Goal: Browse casually: Explore the website without a specific task or goal

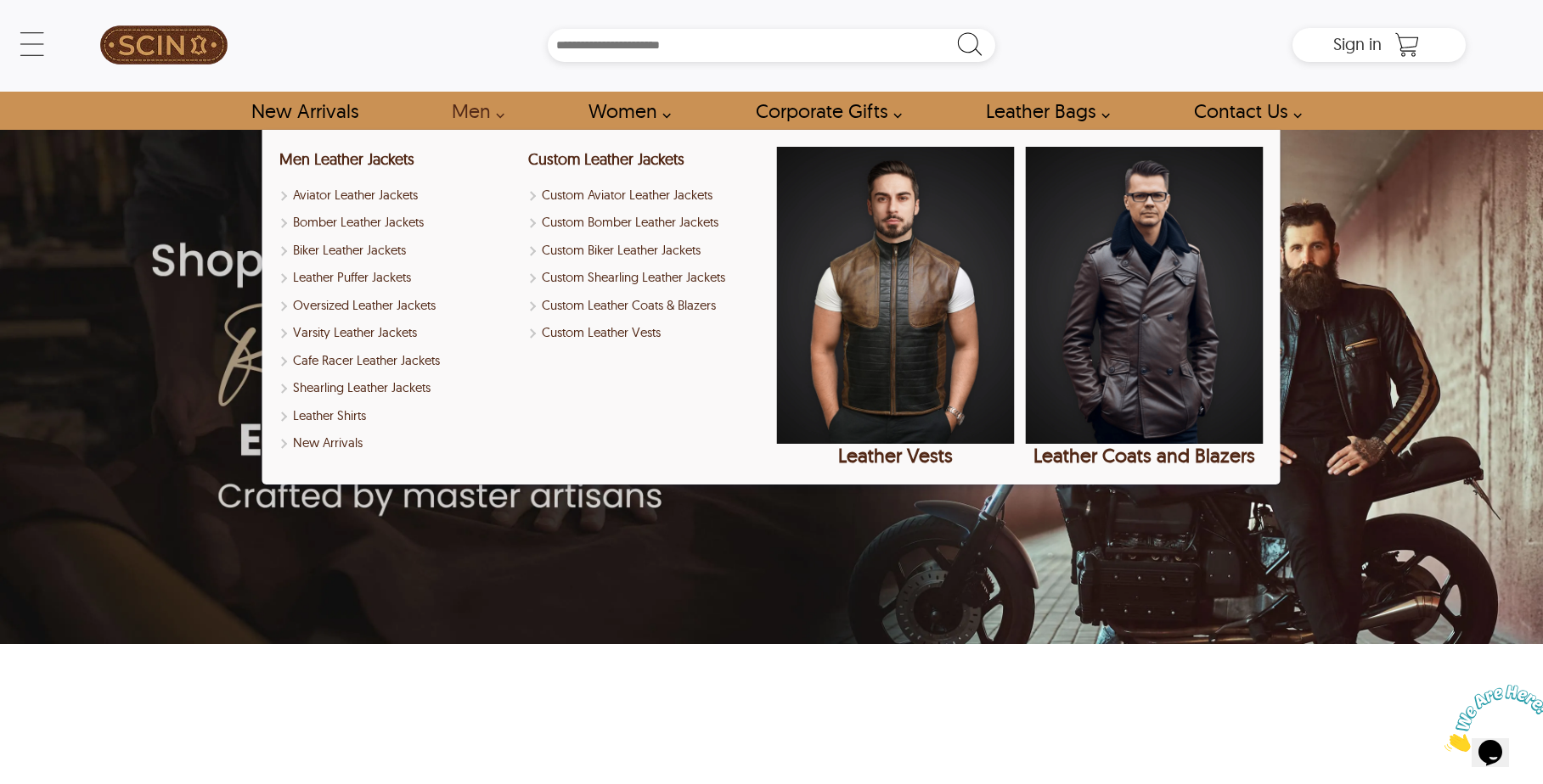
scroll to position [3, 0]
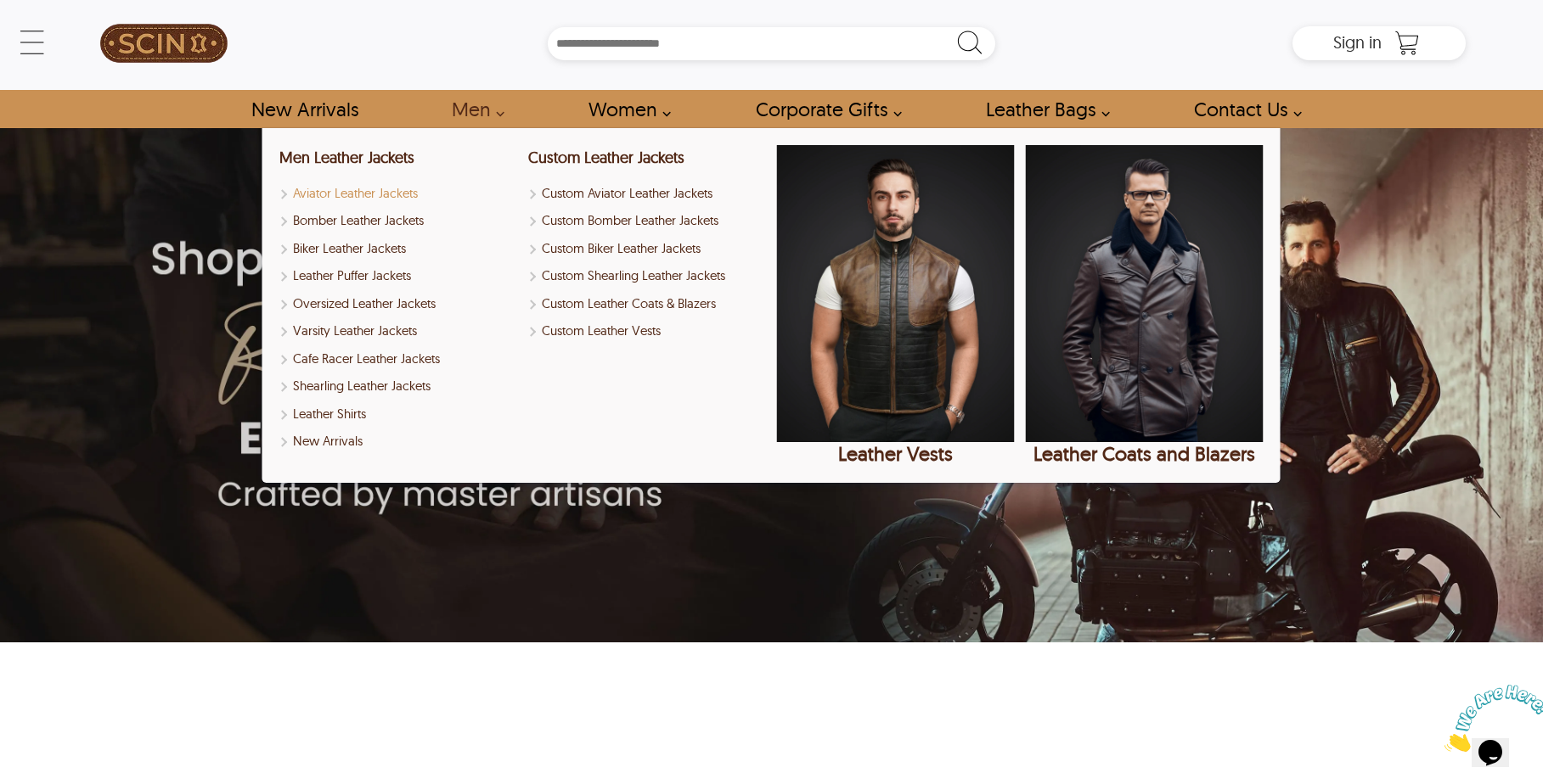
click at [354, 193] on link "Aviator Leather Jackets" at bounding box center [398, 194] width 238 height 20
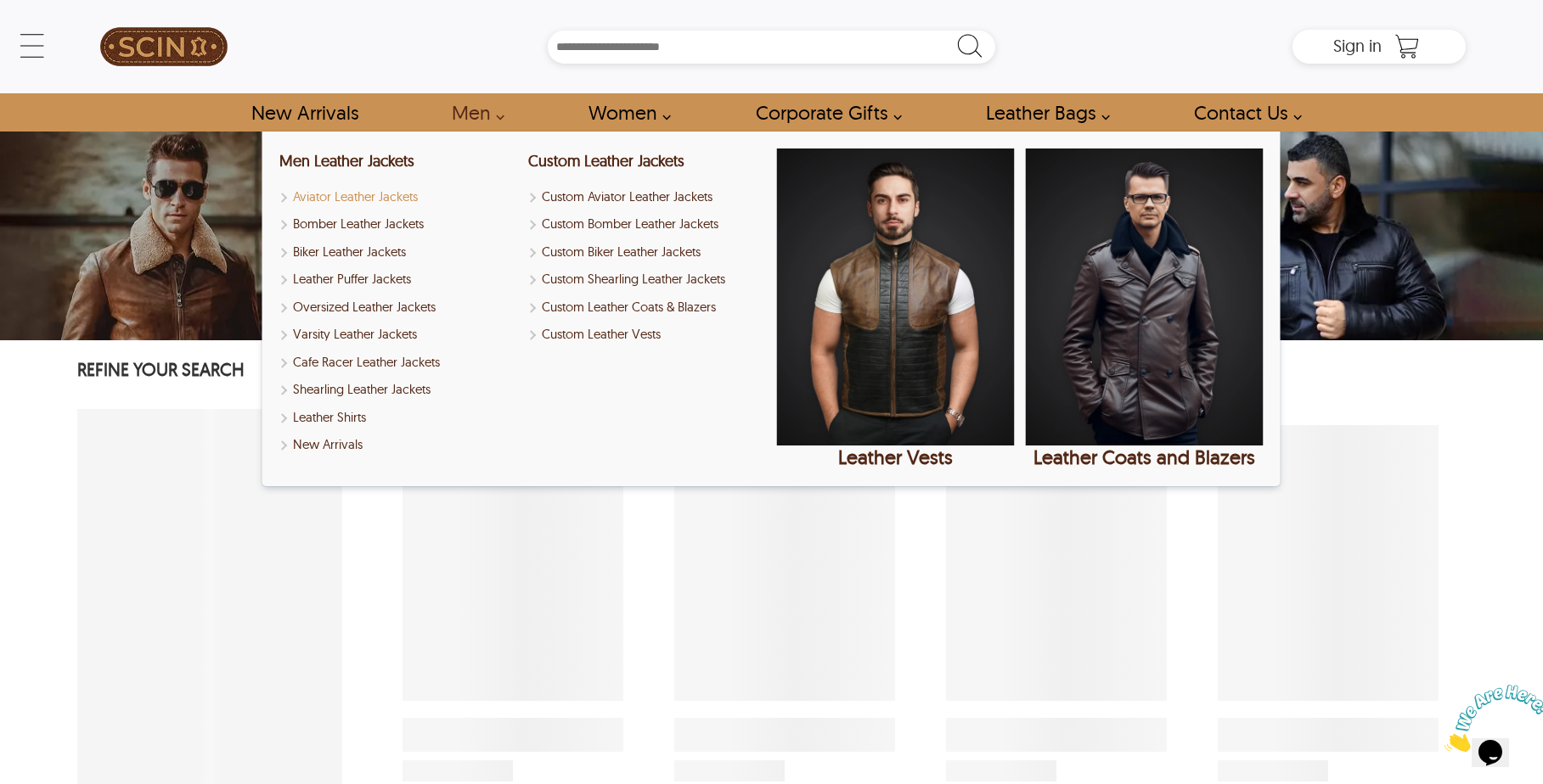
select select "********"
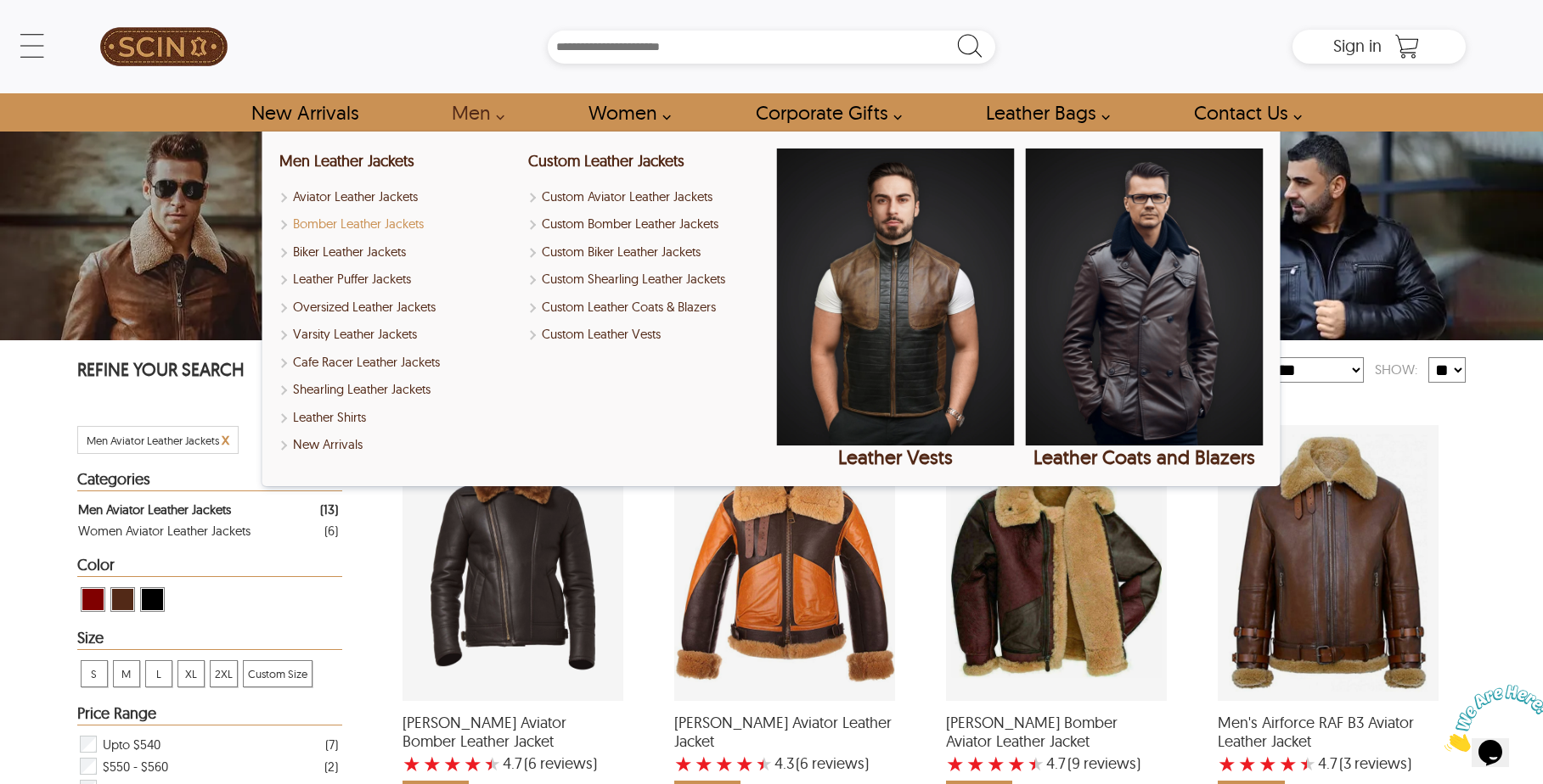
scroll to position [0, 1]
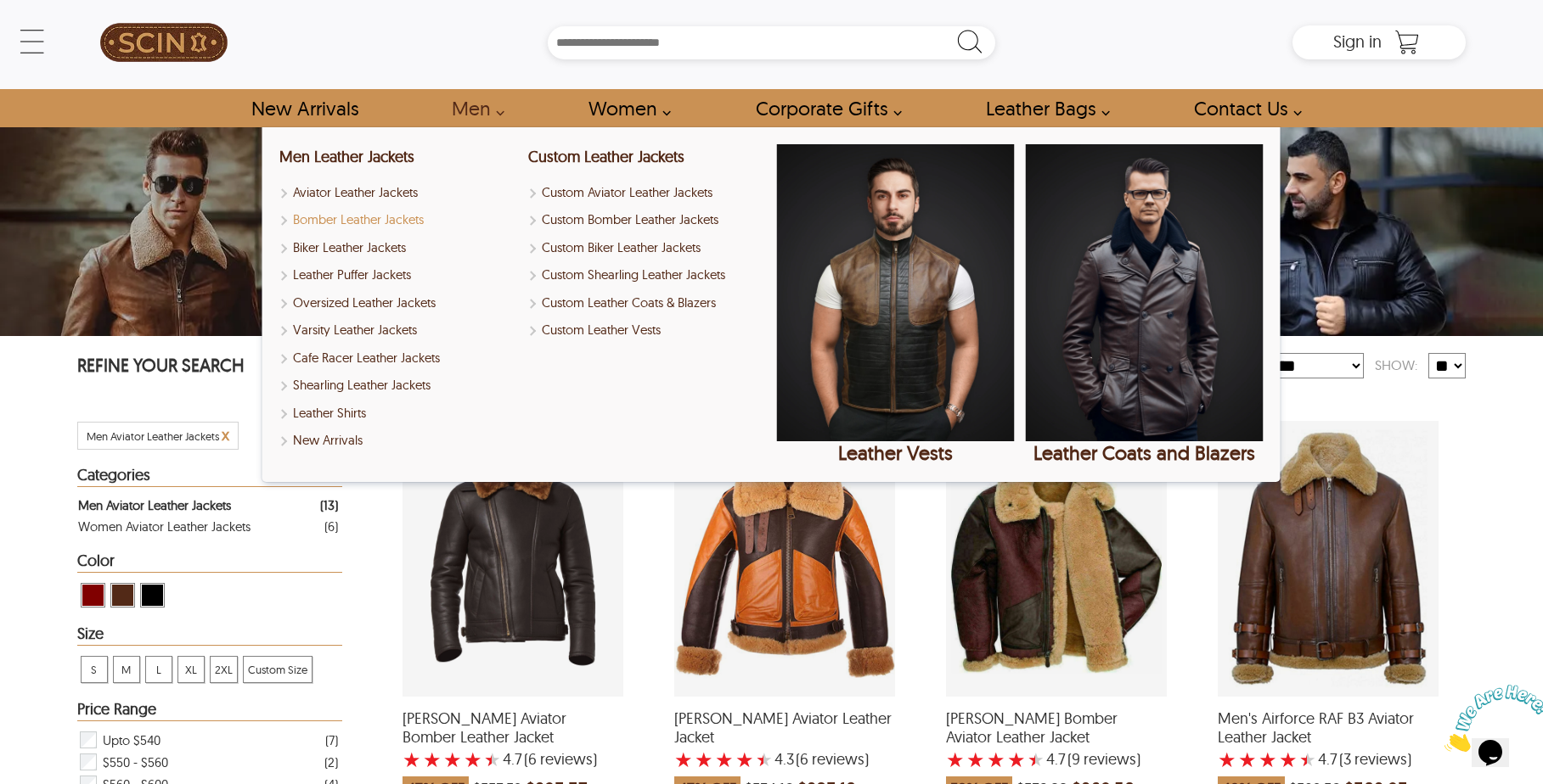
click at [354, 225] on link "Bomber Leather Jackets" at bounding box center [398, 221] width 238 height 20
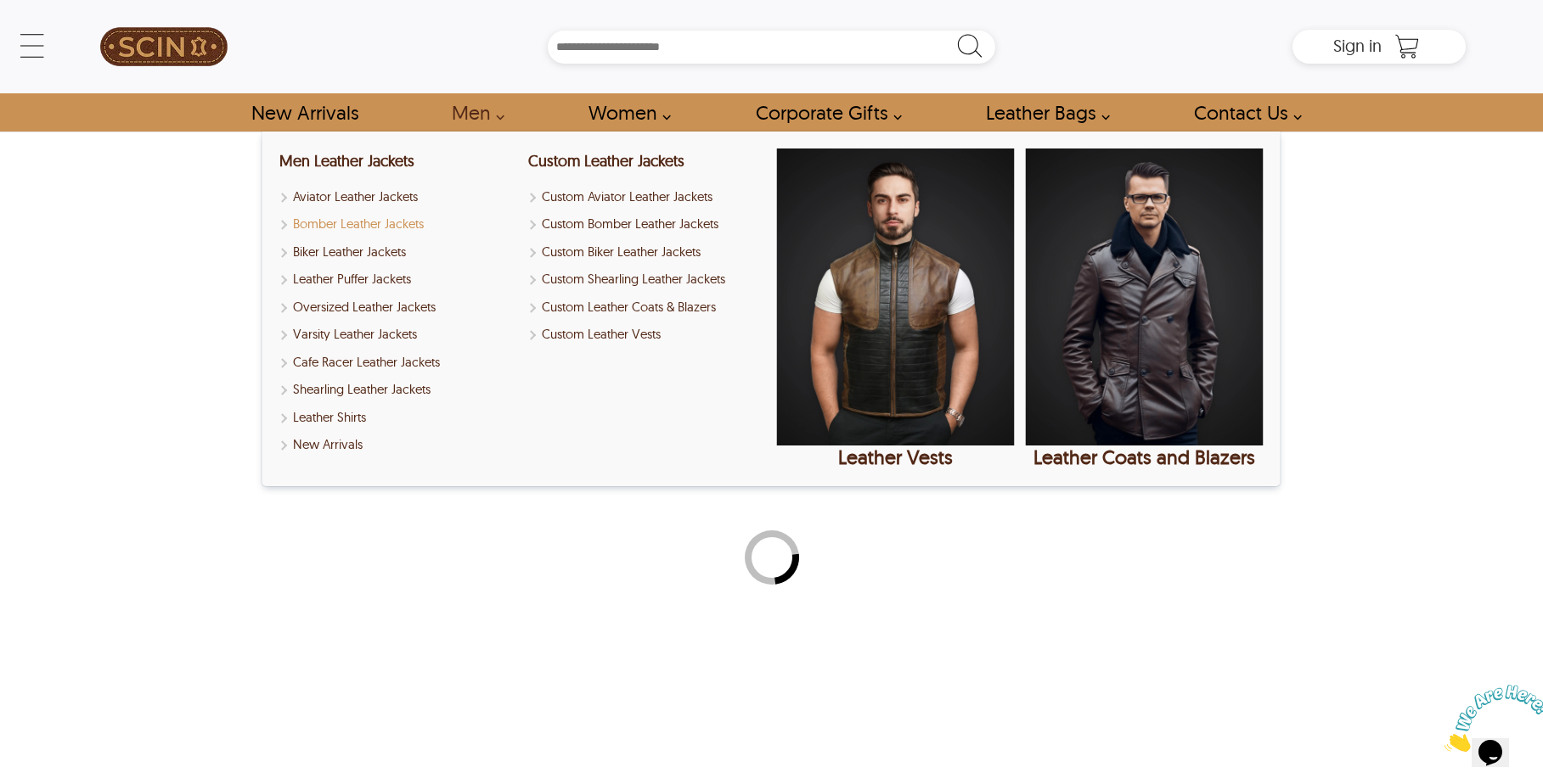
select select "********"
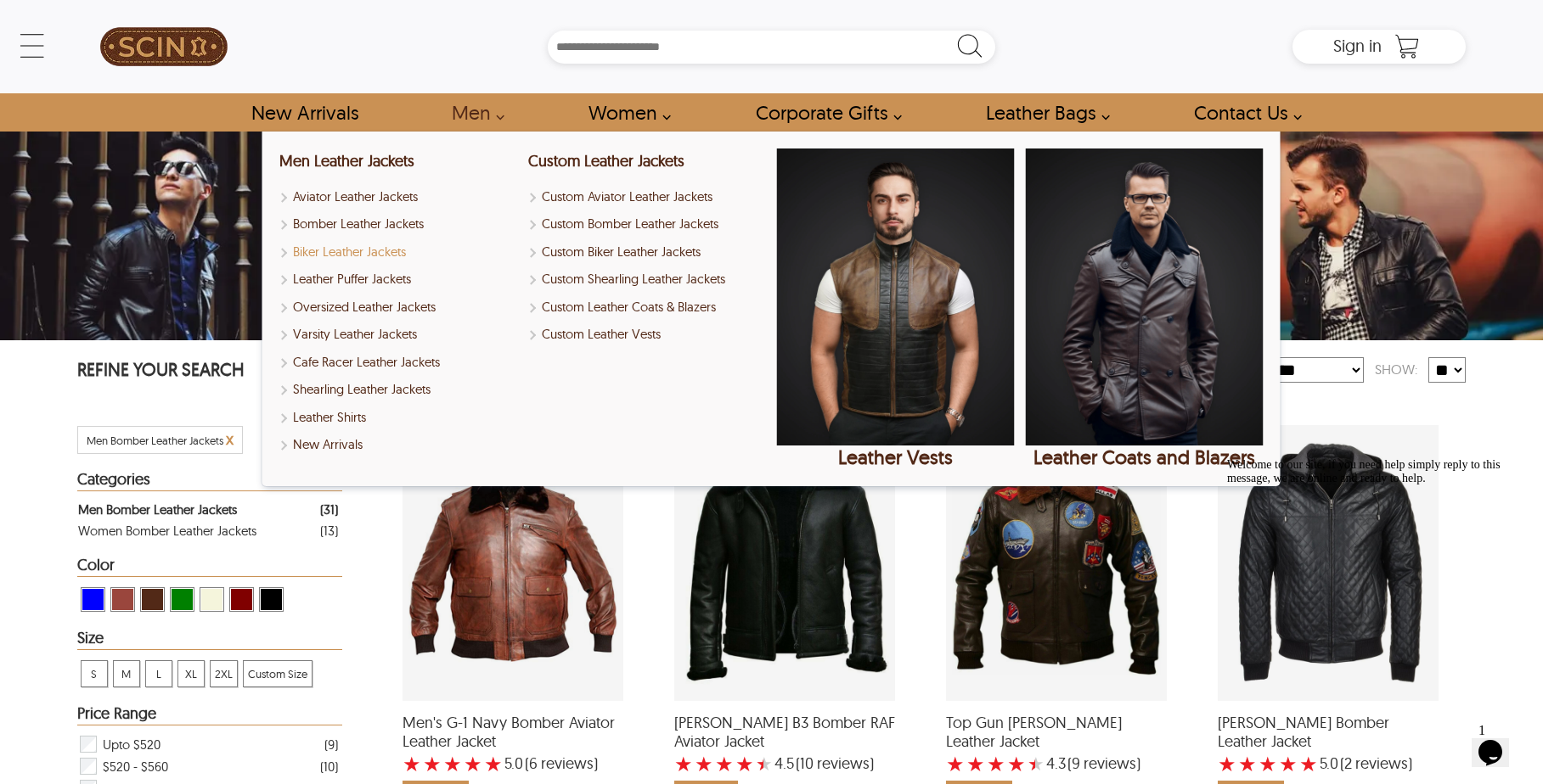
click at [367, 251] on link "Biker Leather Jackets" at bounding box center [398, 253] width 238 height 20
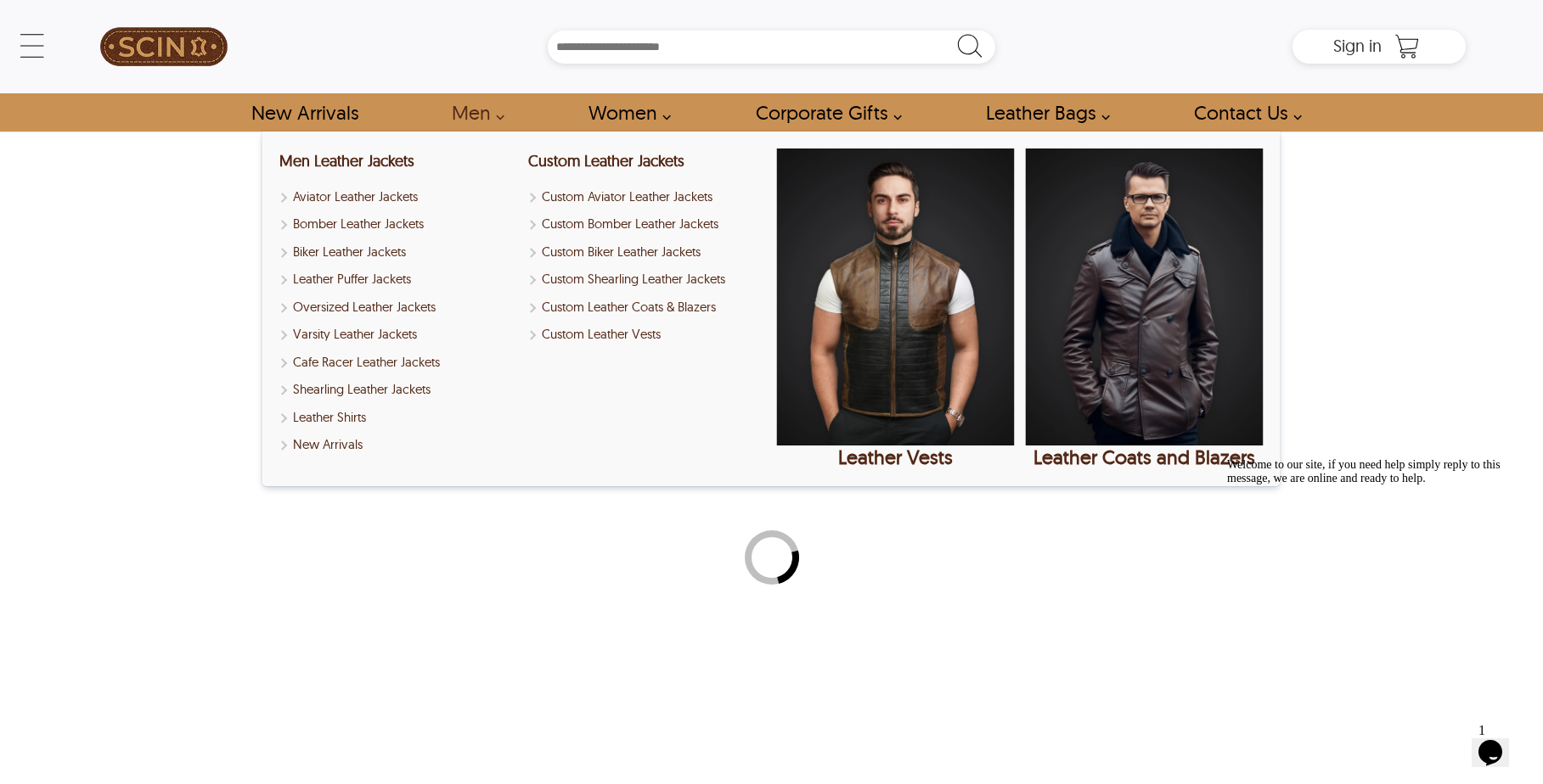
select select "********"
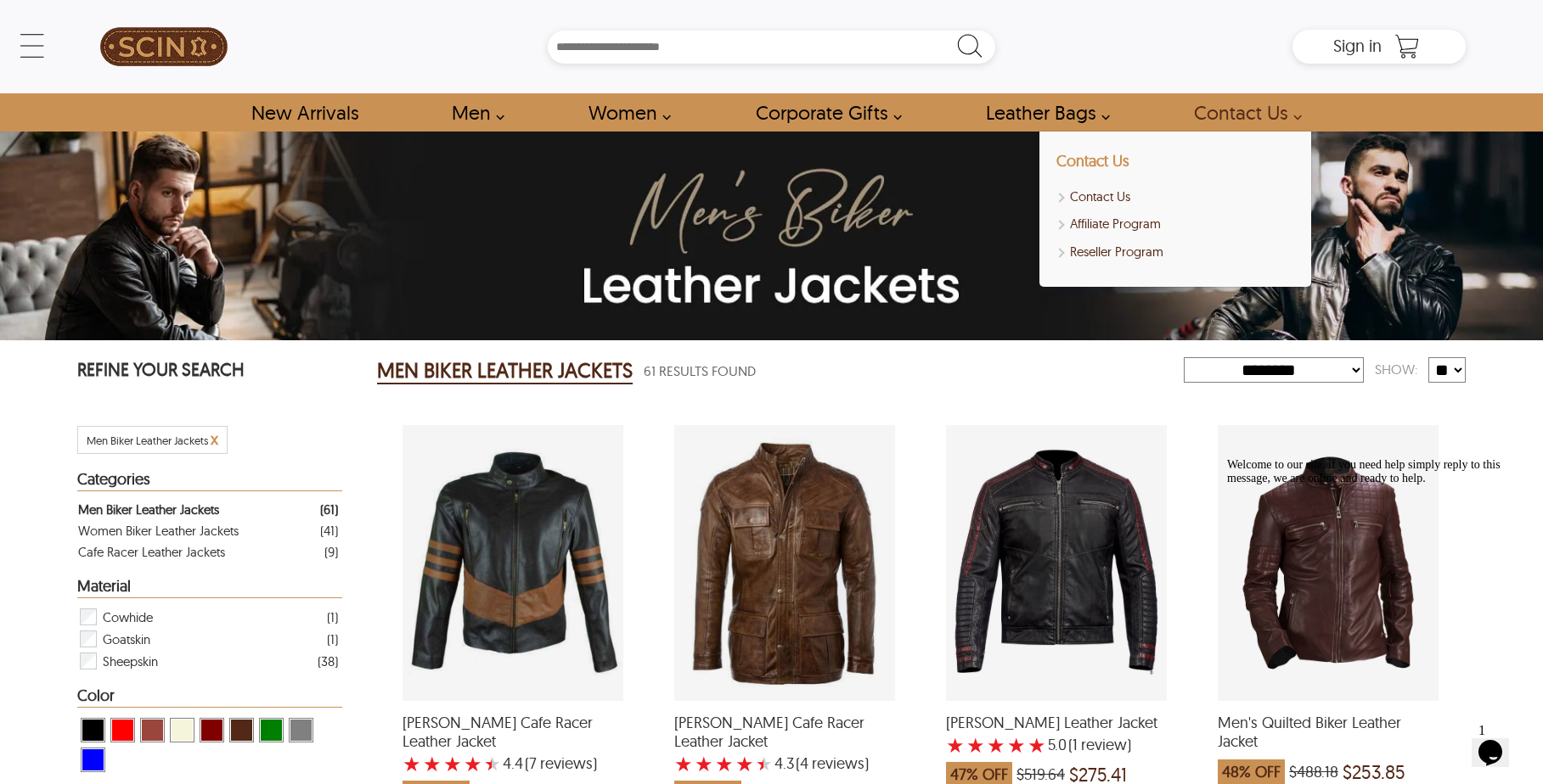
click at [1100, 159] on link "Contact Us" at bounding box center [1092, 161] width 73 height 20
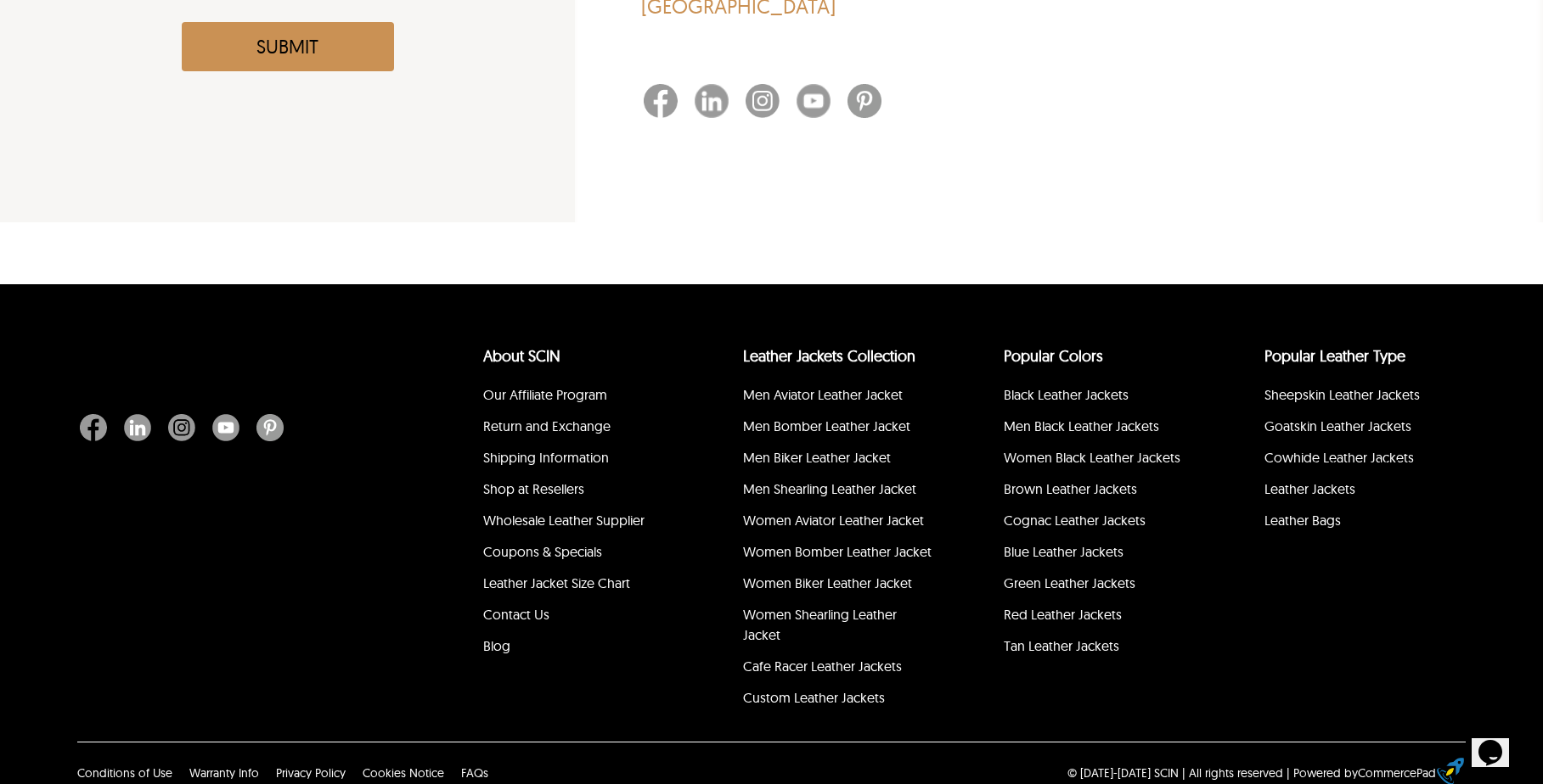
scroll to position [513, 0]
click at [540, 487] on link "Shop at Resellers" at bounding box center [533, 490] width 101 height 17
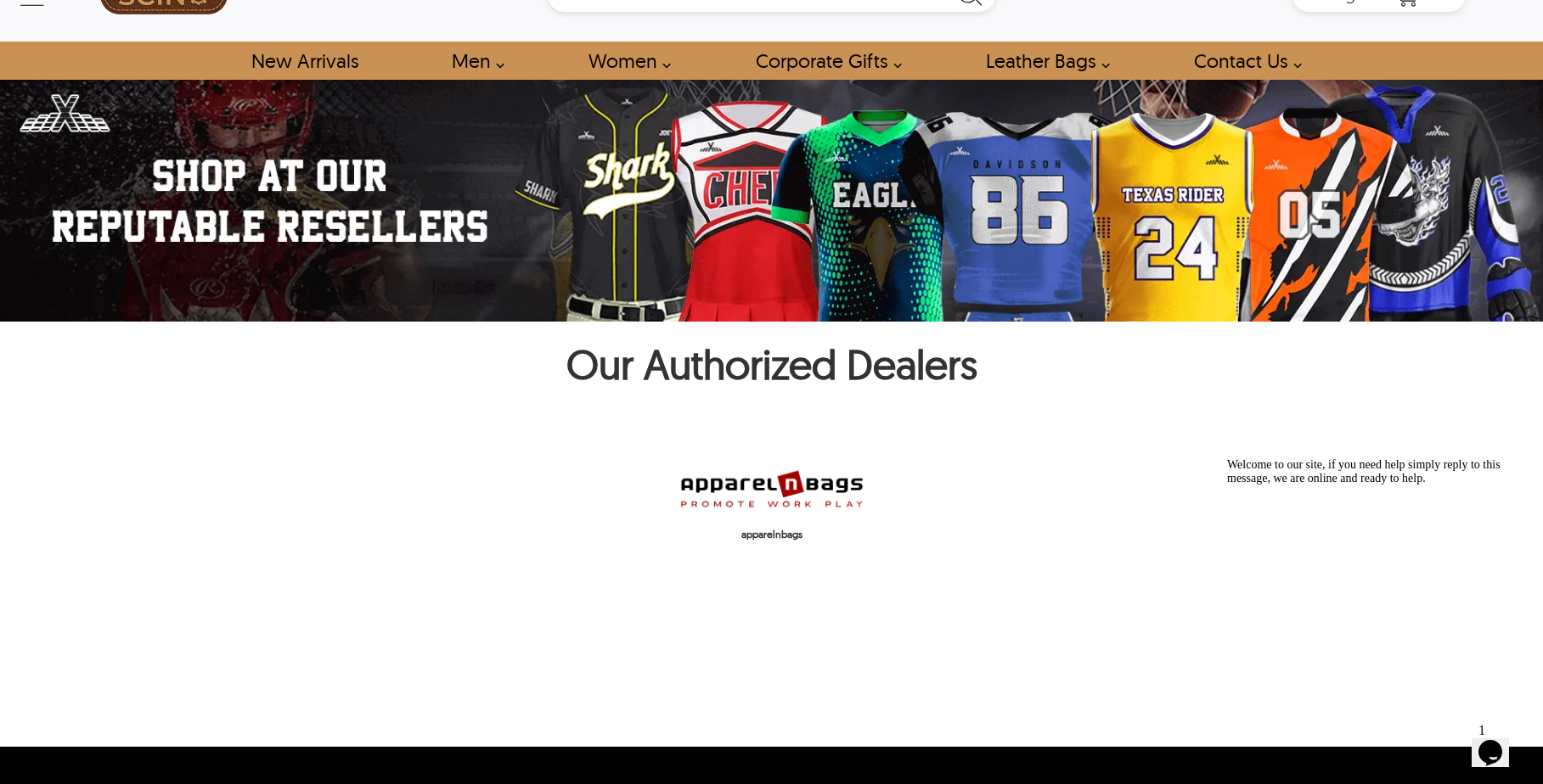
scroll to position [51, 0]
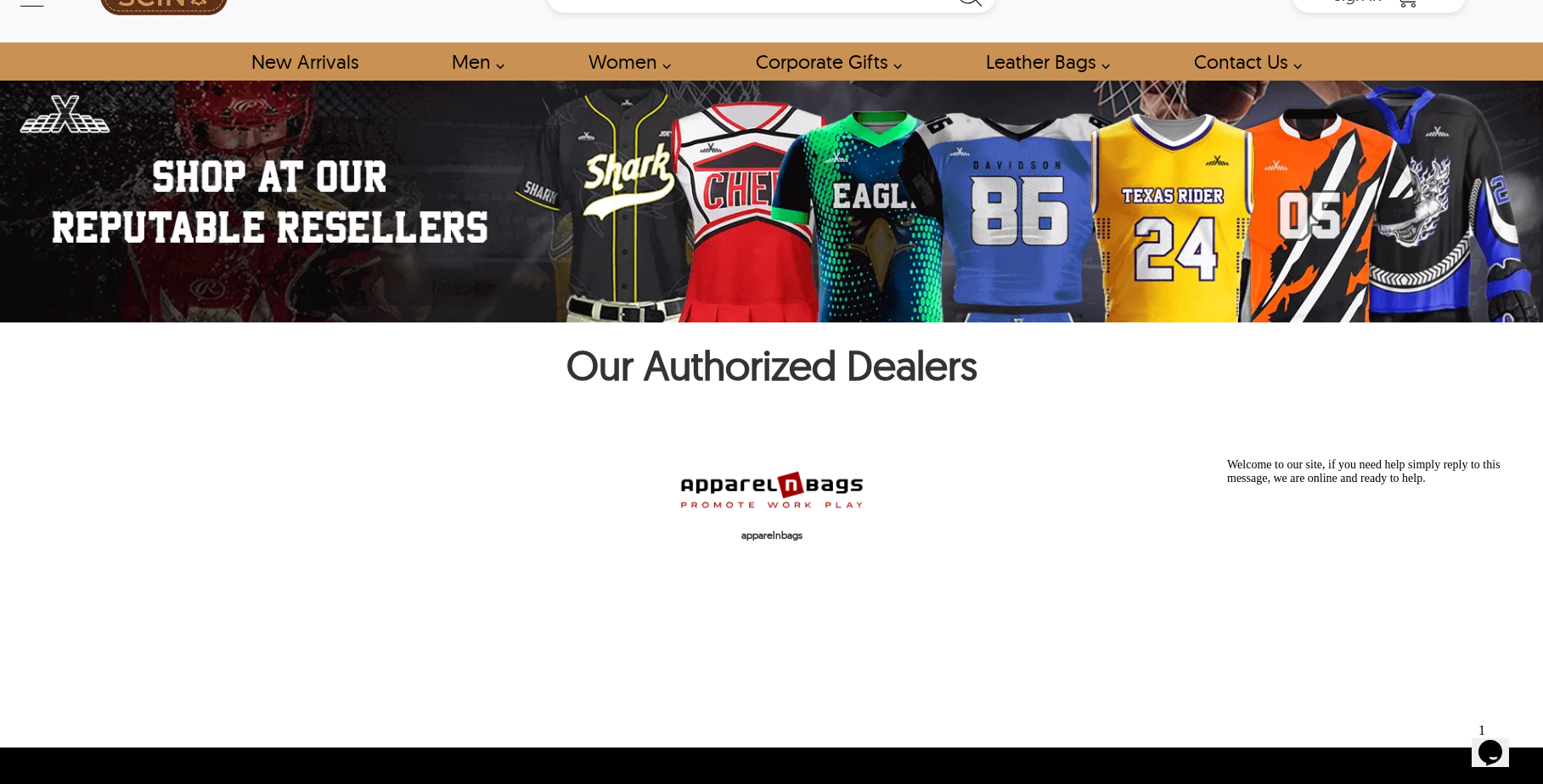
click at [788, 487] on img at bounding box center [772, 489] width 187 height 45
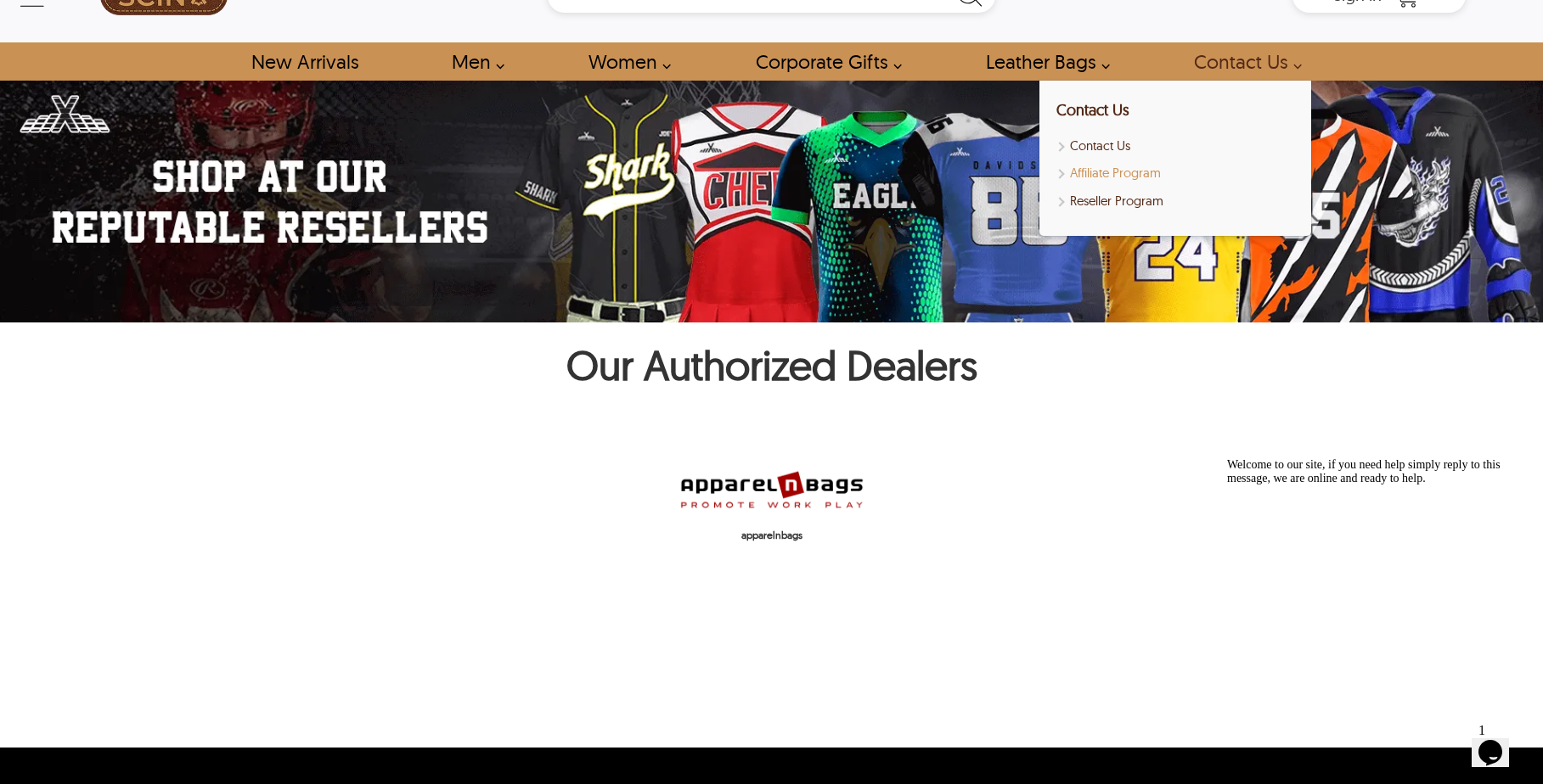
click at [1110, 170] on link "Affiliate Program" at bounding box center [1175, 174] width 238 height 20
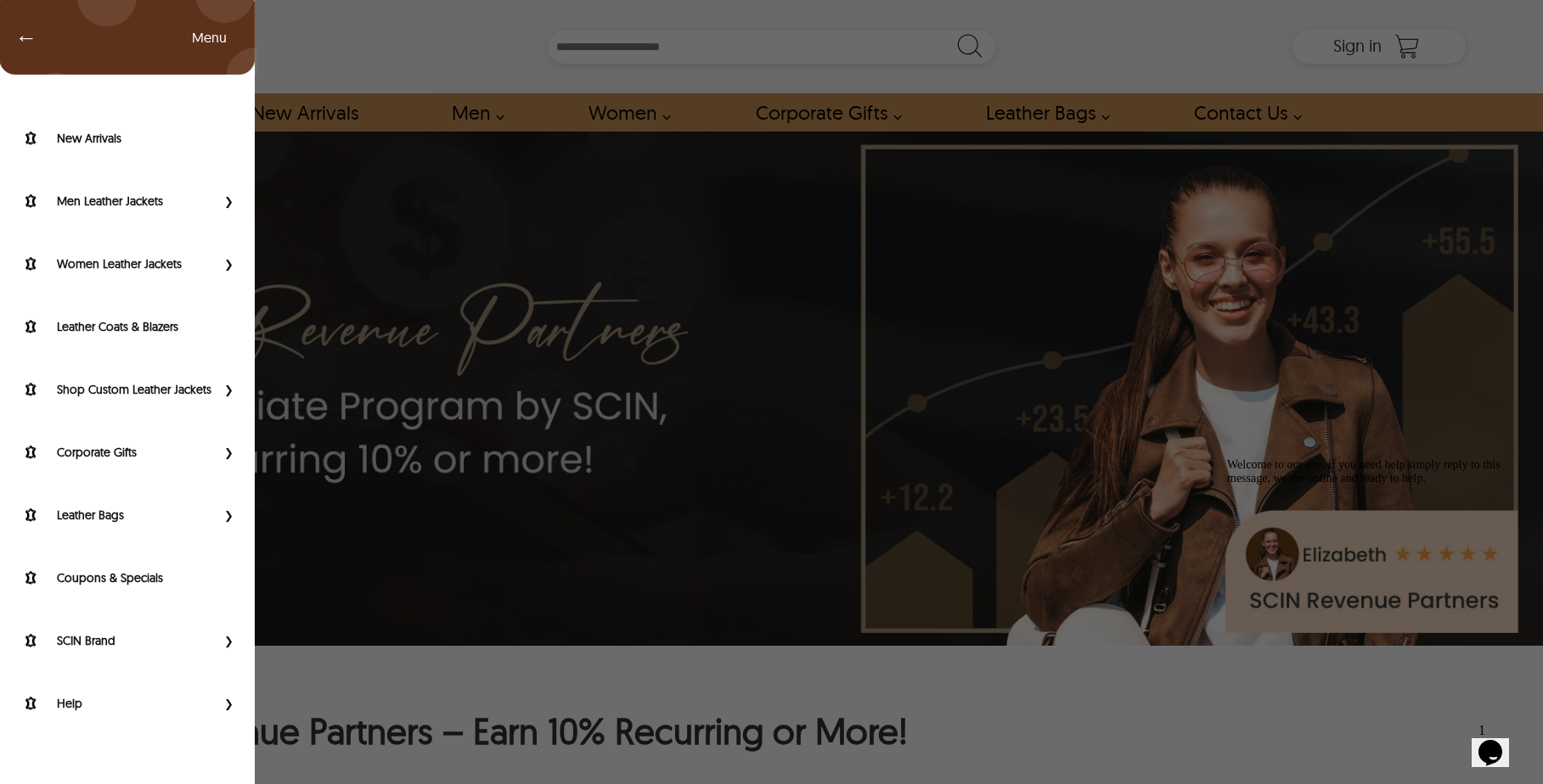
click at [78, 38] on div "← Menu New Arrivals Men Leather Jackets Aviator Leather Jackets Bomber Leather …" at bounding box center [772, 47] width 1388 height 94
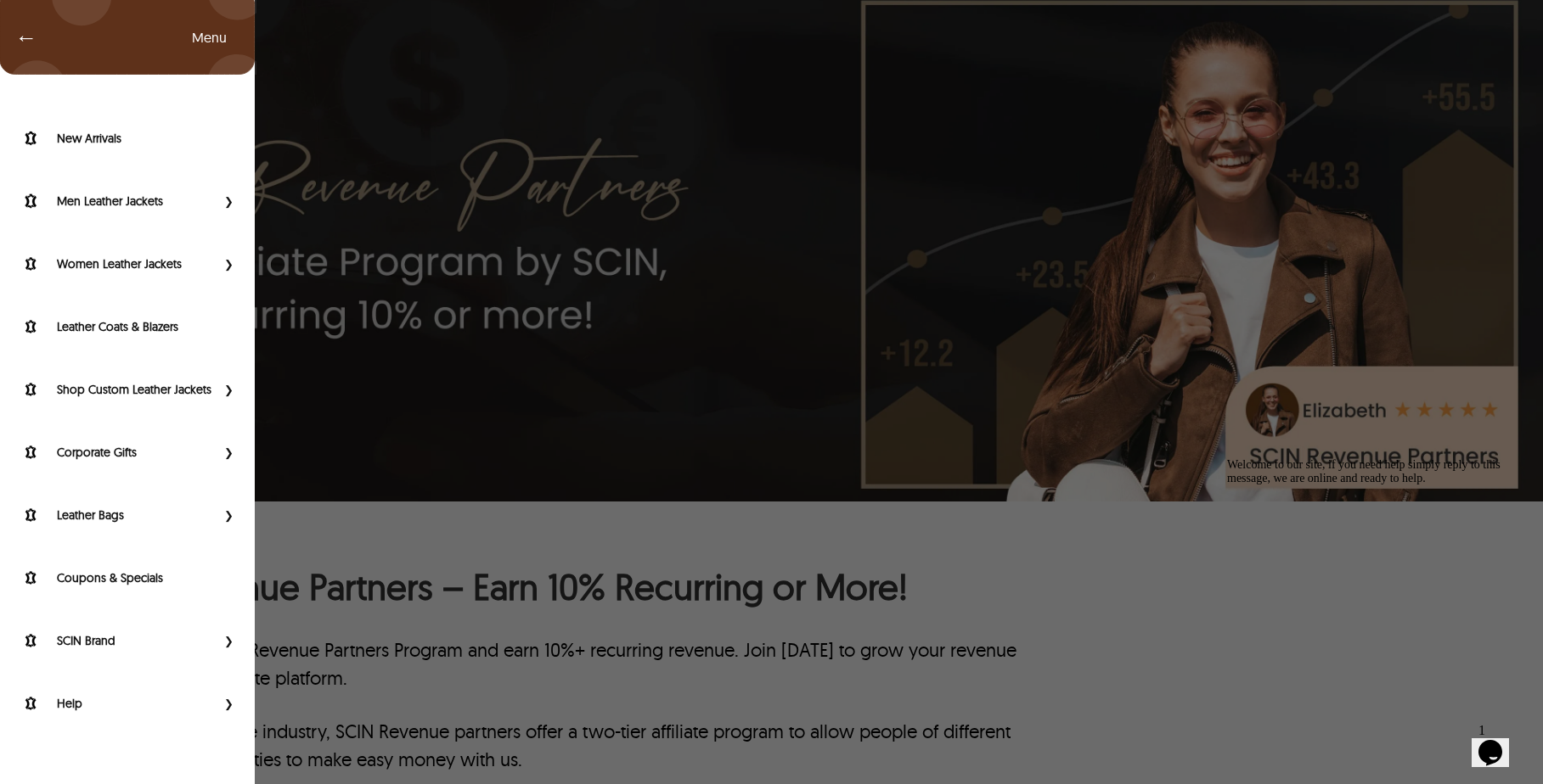
scroll to position [197, 0]
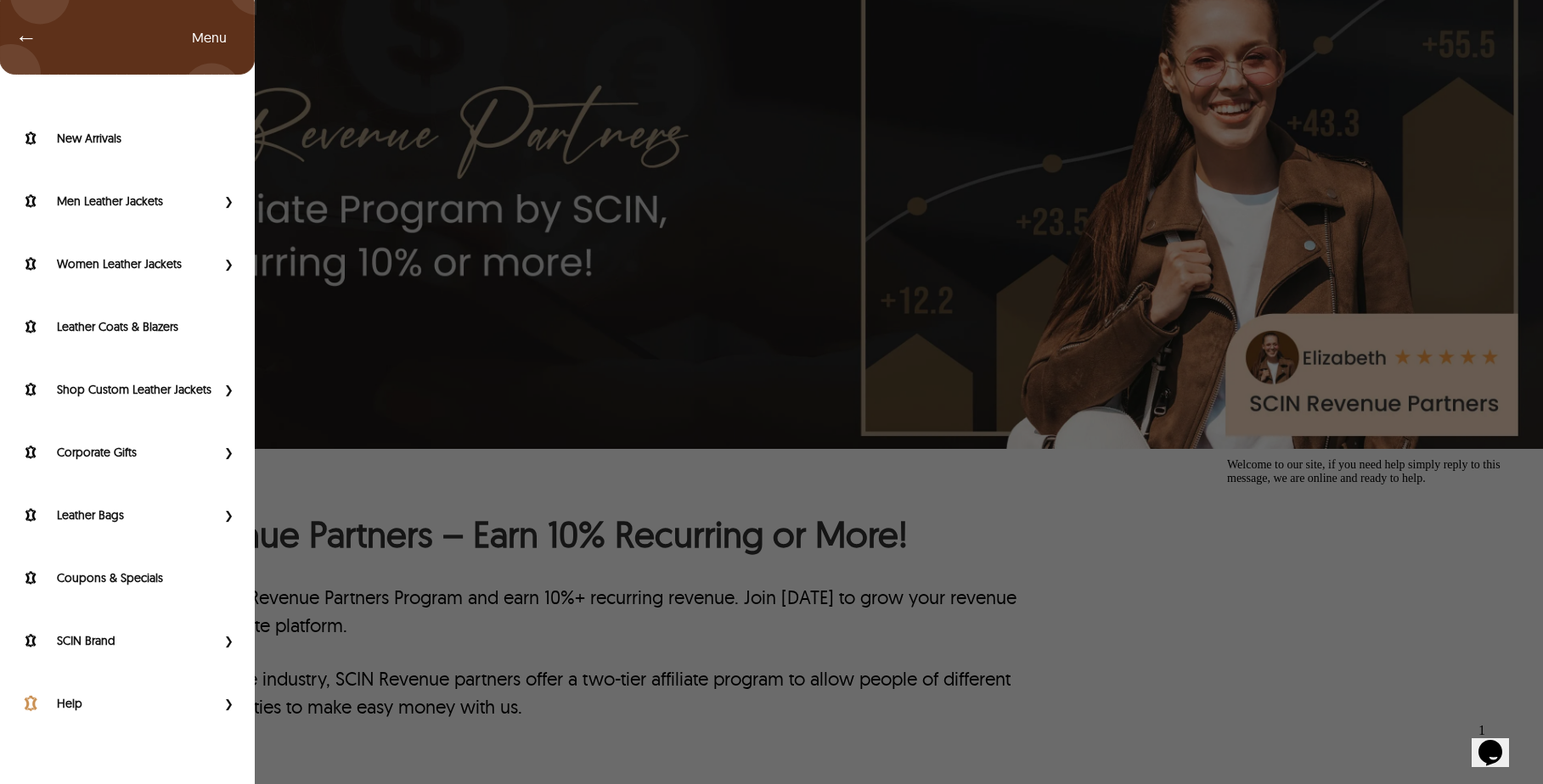
click at [71, 704] on div "Help" at bounding box center [127, 707] width 255 height 63
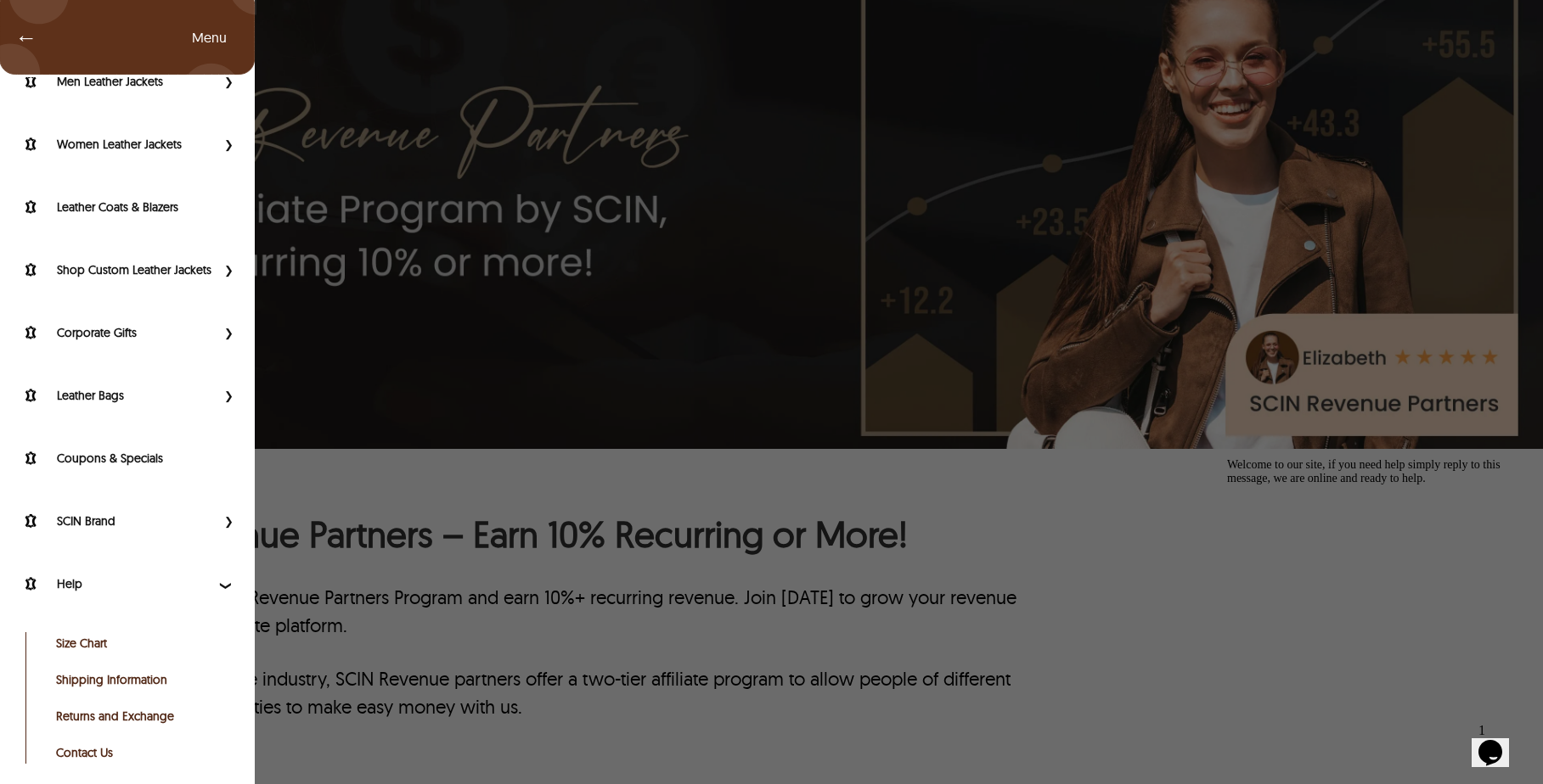
scroll to position [133, 0]
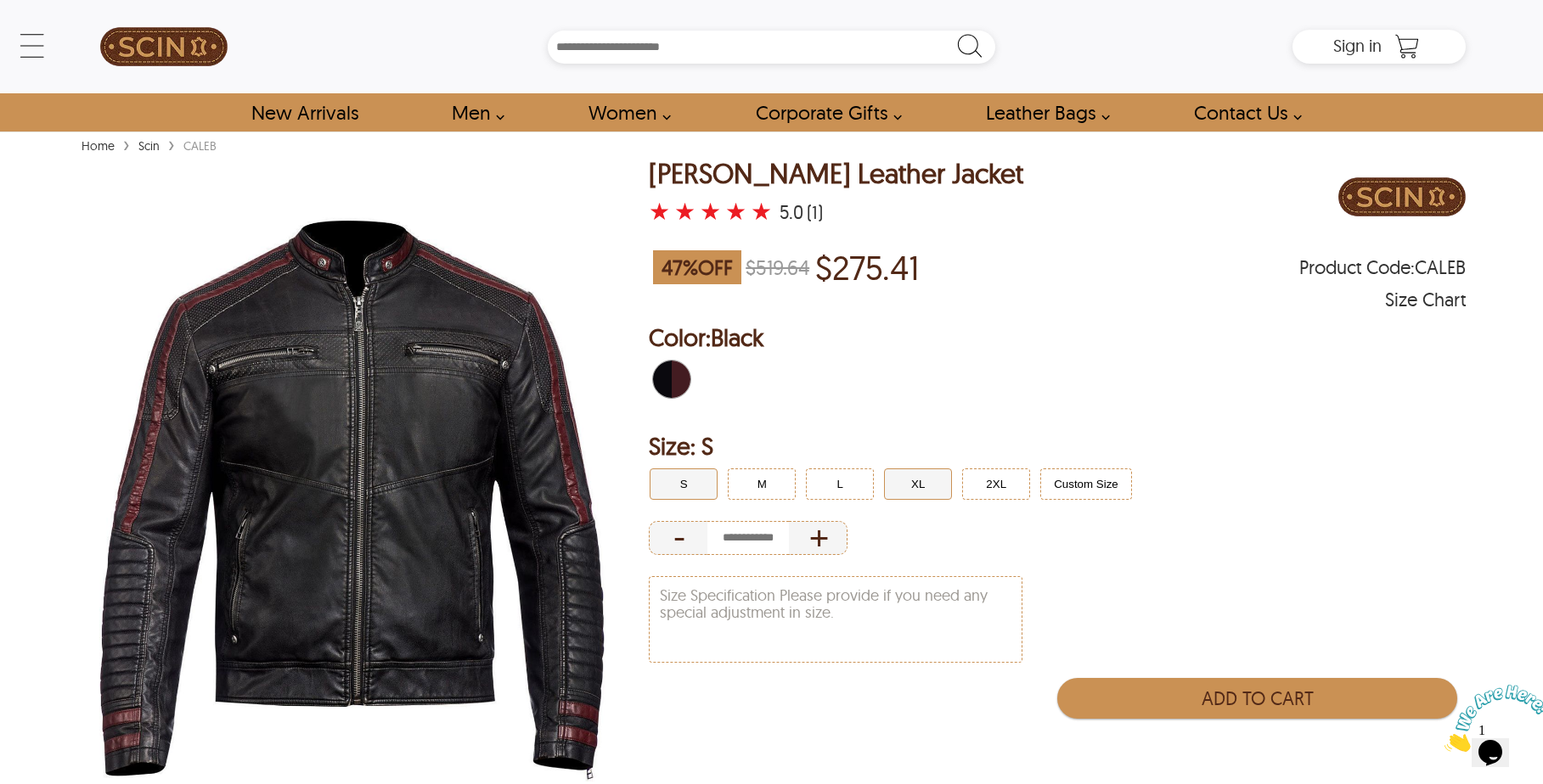
click at [910, 478] on button "XL" at bounding box center [918, 485] width 68 height 32
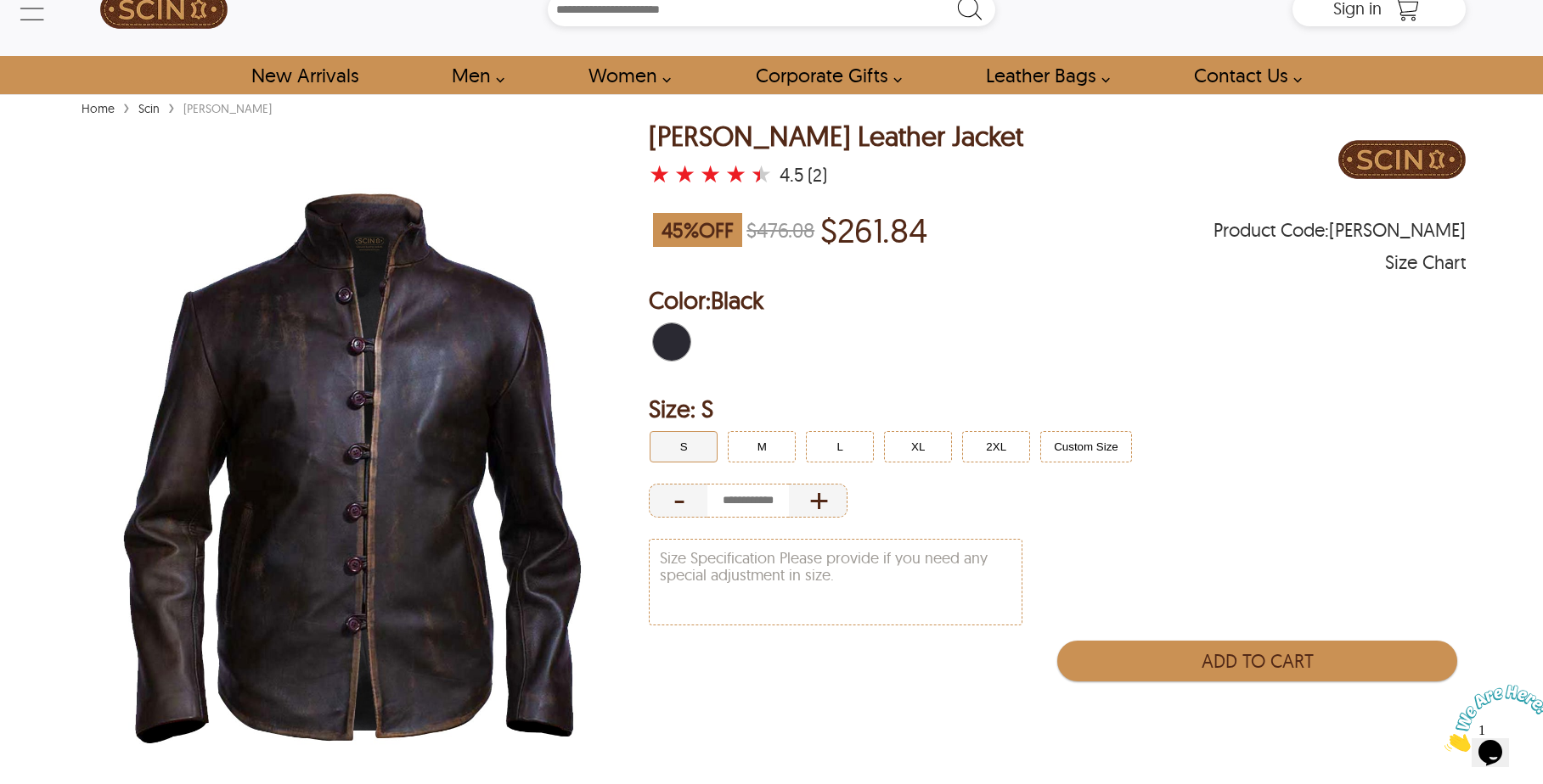
scroll to position [48, 0]
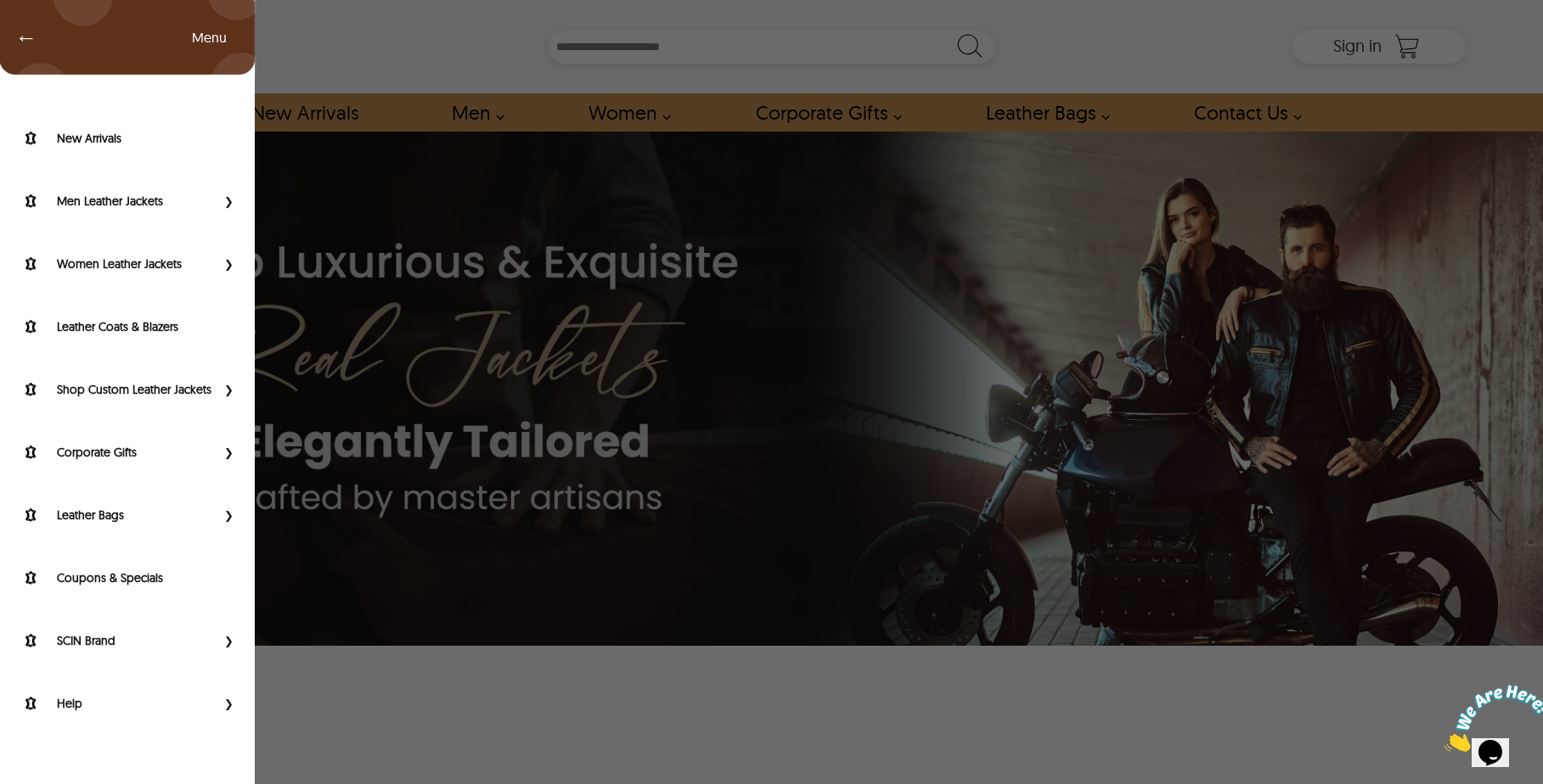
click at [78, 42] on div "← Menu New Arrivals Men Leather Jackets Aviator Leather Jackets Bomber Leather …" at bounding box center [772, 47] width 1388 height 94
